Goal: Transaction & Acquisition: Purchase product/service

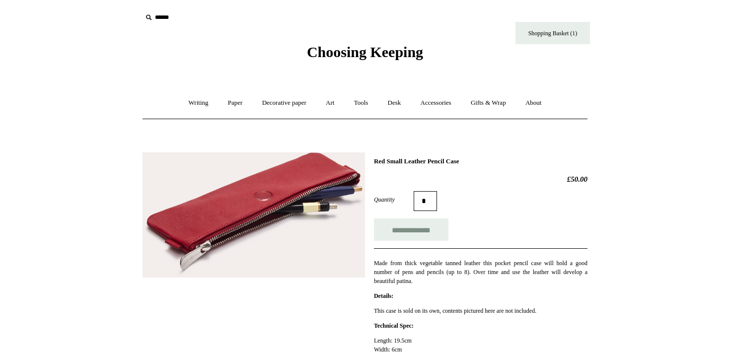
click at [329, 57] on span "Choosing Keeping" at bounding box center [365, 52] width 116 height 16
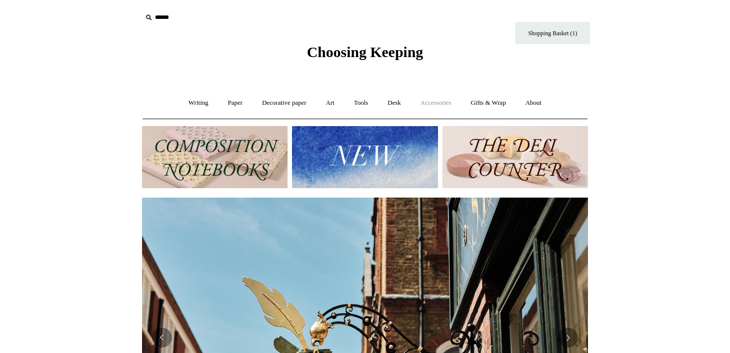
scroll to position [0, 446]
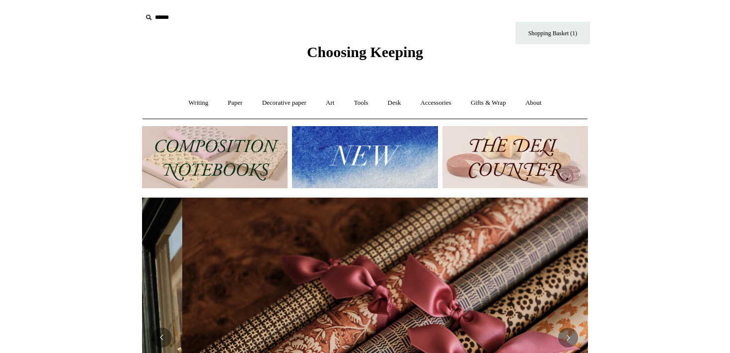
click at [161, 18] on input "text" at bounding box center [203, 17] width 122 height 18
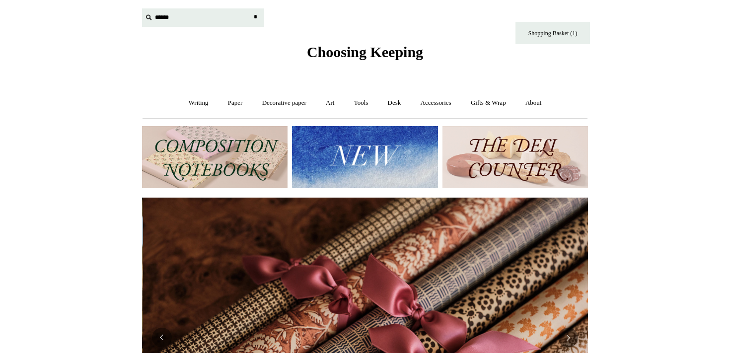
scroll to position [0, 892]
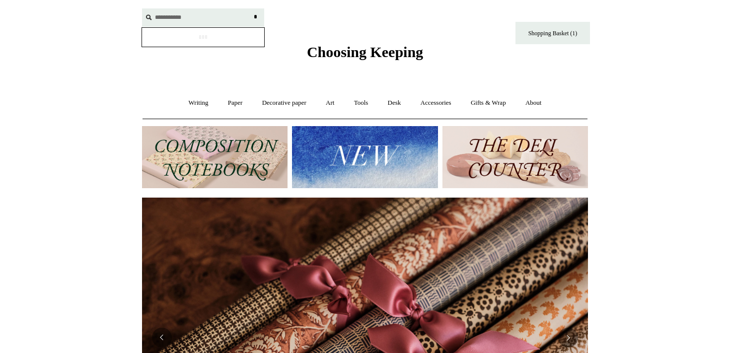
type input "**********"
click at [250, 8] on input "*" at bounding box center [255, 16] width 10 height 17
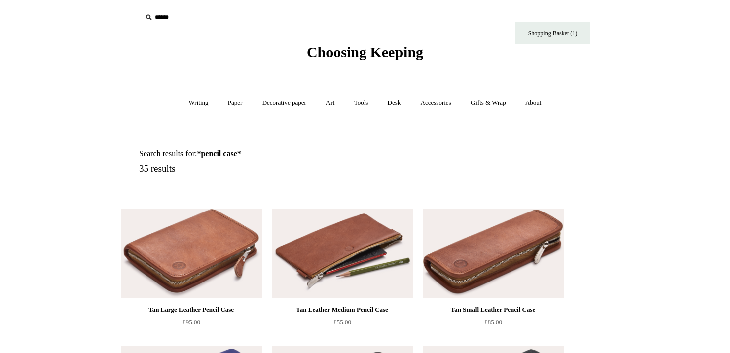
click at [170, 15] on input "text" at bounding box center [203, 17] width 122 height 18
type input "**********"
click at [250, 8] on input "*" at bounding box center [255, 16] width 10 height 17
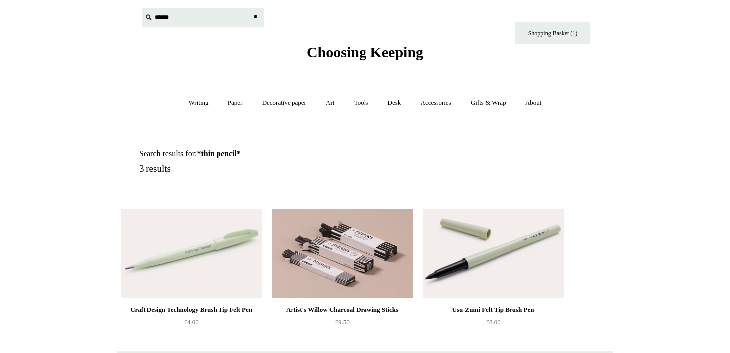
click at [185, 20] on input "text" at bounding box center [203, 17] width 122 height 18
type input "**********"
click at [250, 8] on input "*" at bounding box center [255, 16] width 10 height 17
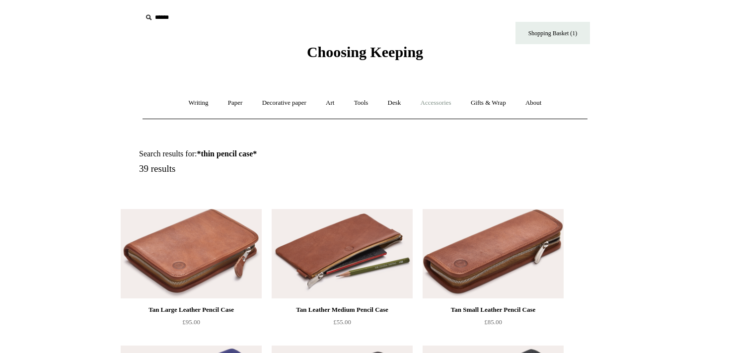
click at [445, 100] on link "Accessories +" at bounding box center [436, 103] width 49 height 26
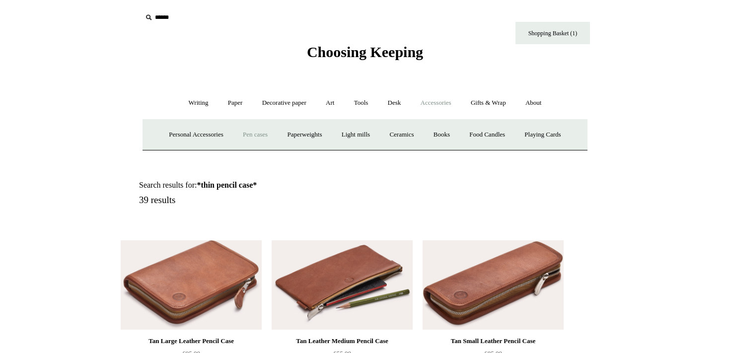
click at [261, 135] on link "Pen cases" at bounding box center [255, 135] width 43 height 26
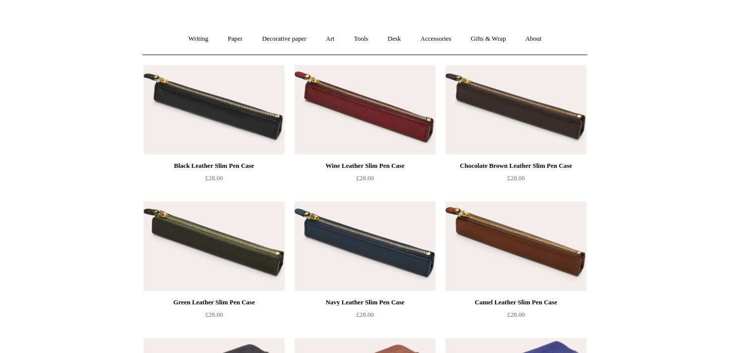
scroll to position [64, 0]
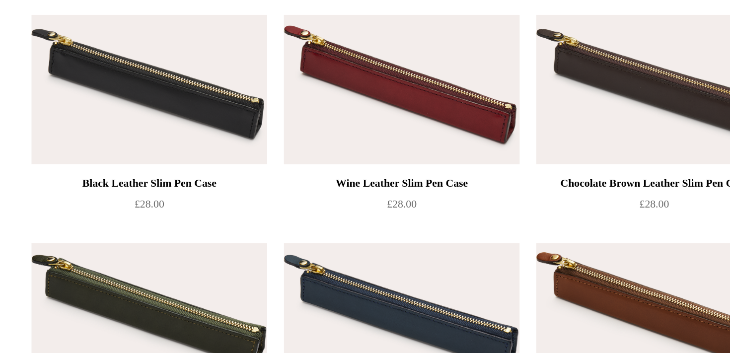
click at [402, 91] on img at bounding box center [365, 110] width 141 height 89
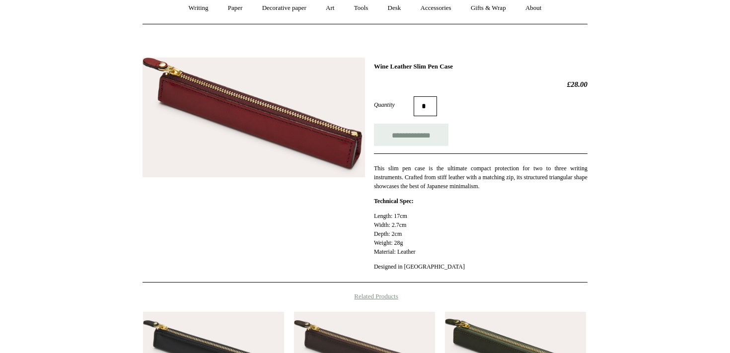
scroll to position [97, 0]
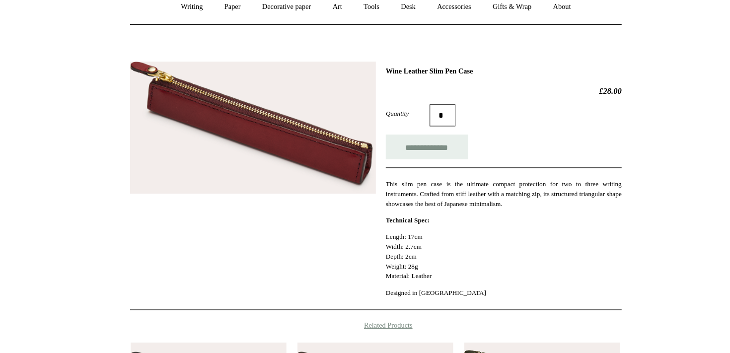
click at [673, 24] on html "Menu Choosing Keeping * Shipping Information Shopping Basket (1) * ⤺ + +" at bounding box center [365, 250] width 730 height 694
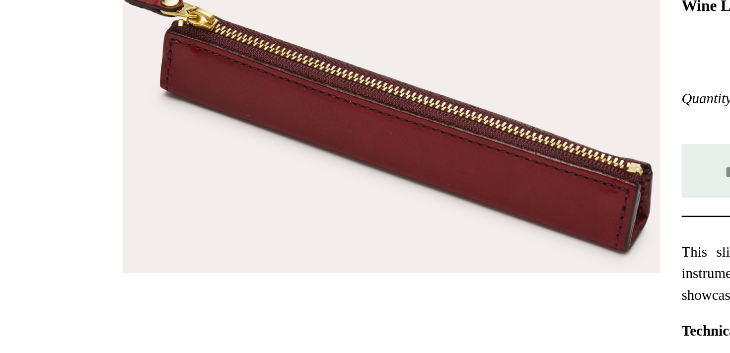
click at [320, 63] on img at bounding box center [254, 116] width 223 height 120
